Goal: Go to known website: Access a specific website the user already knows

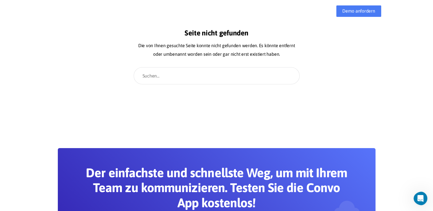
click at [408, 99] on main "Seite nicht gefunden Die von Ihnen gesuchte Seite konnte nicht gefunden werden.…" at bounding box center [216, 52] width 433 height 104
click at [17, 94] on main "Seite nicht gefunden Die von Ihnen gesuchte Seite konnte nicht gefunden werden.…" at bounding box center [216, 52] width 433 height 104
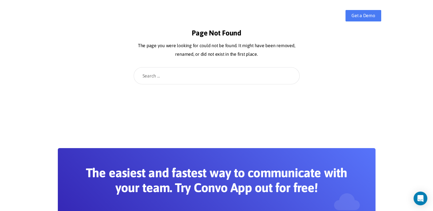
click at [277, 128] on section "The easiest and fastest way to communicate with your team. Try Convo App out fo…" at bounding box center [216, 193] width 433 height 159
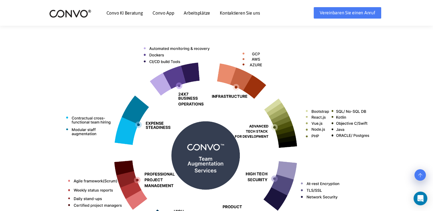
scroll to position [200, 0]
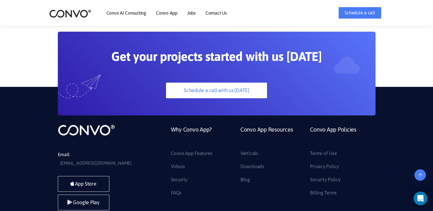
scroll to position [1574, 0]
